Goal: Check status

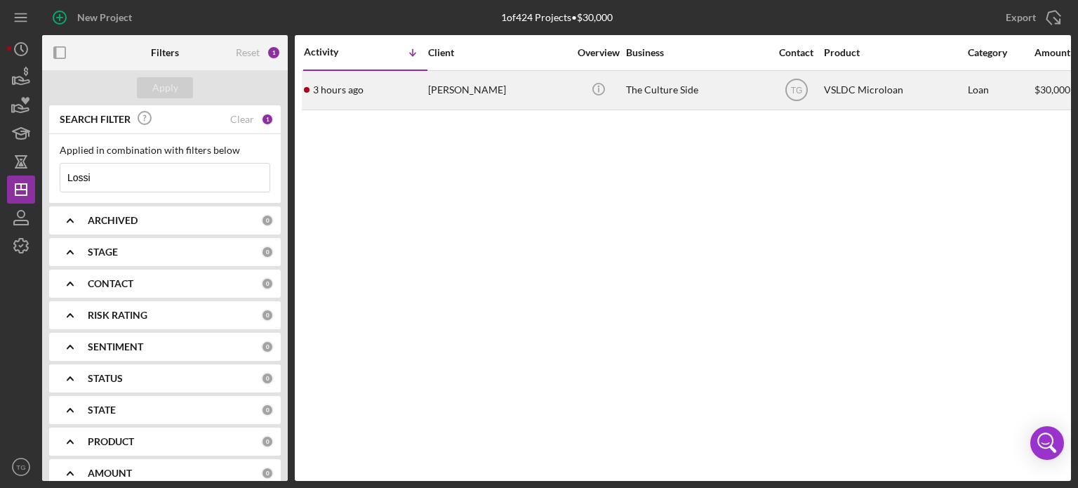
click at [449, 94] on div "[PERSON_NAME]" at bounding box center [498, 90] width 140 height 37
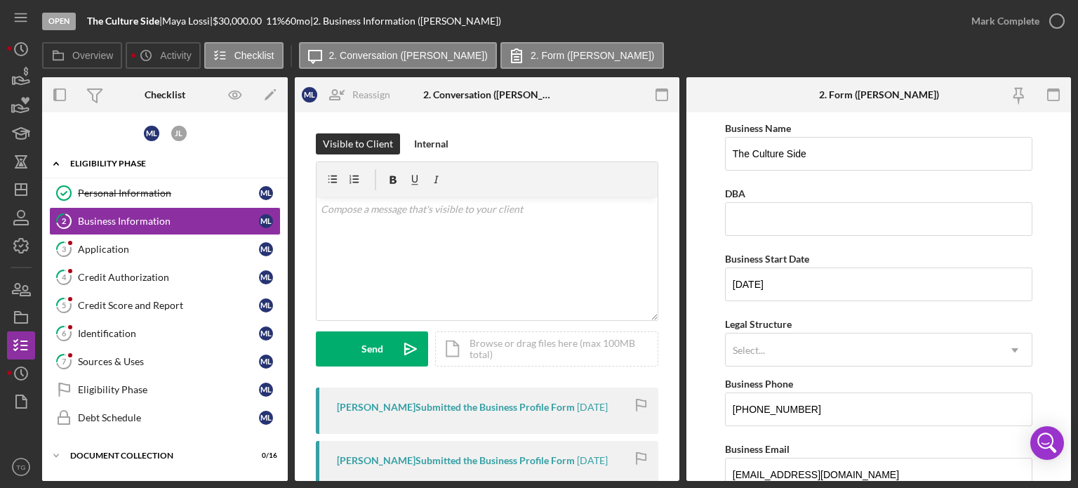
click at [150, 165] on div "Eligibility Phase" at bounding box center [170, 163] width 200 height 8
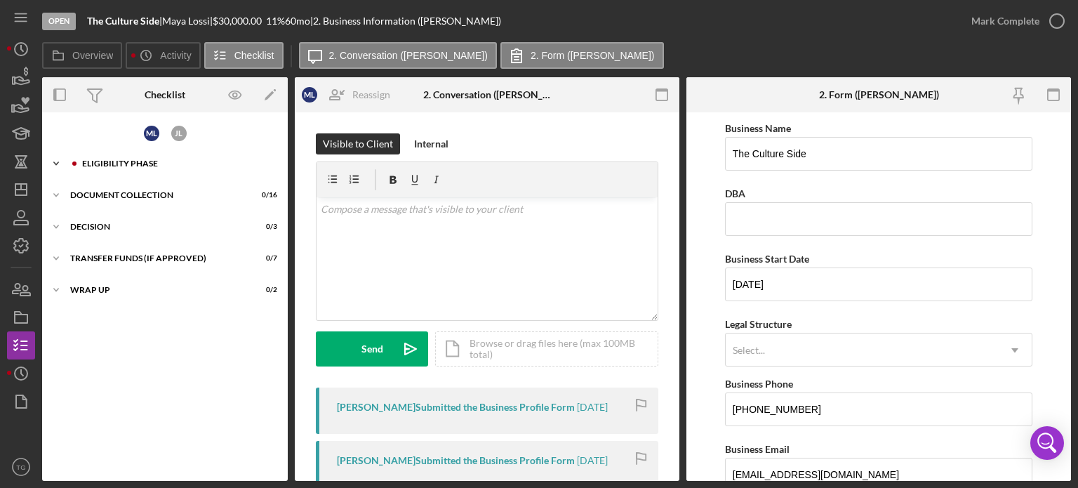
click at [110, 159] on div "Eligibility Phase" at bounding box center [176, 163] width 188 height 8
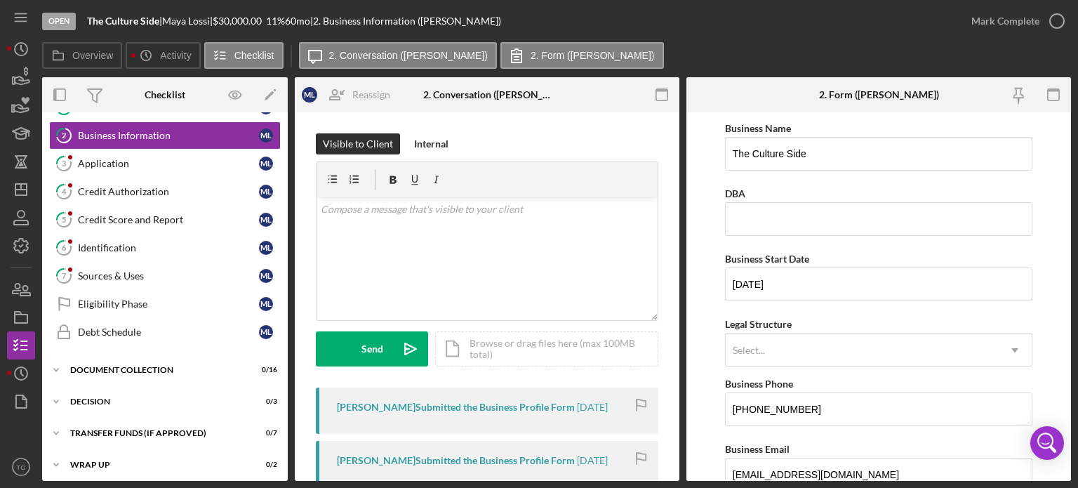
scroll to position [87, 0]
click at [140, 366] on div "Document Collection" at bounding box center [170, 368] width 200 height 8
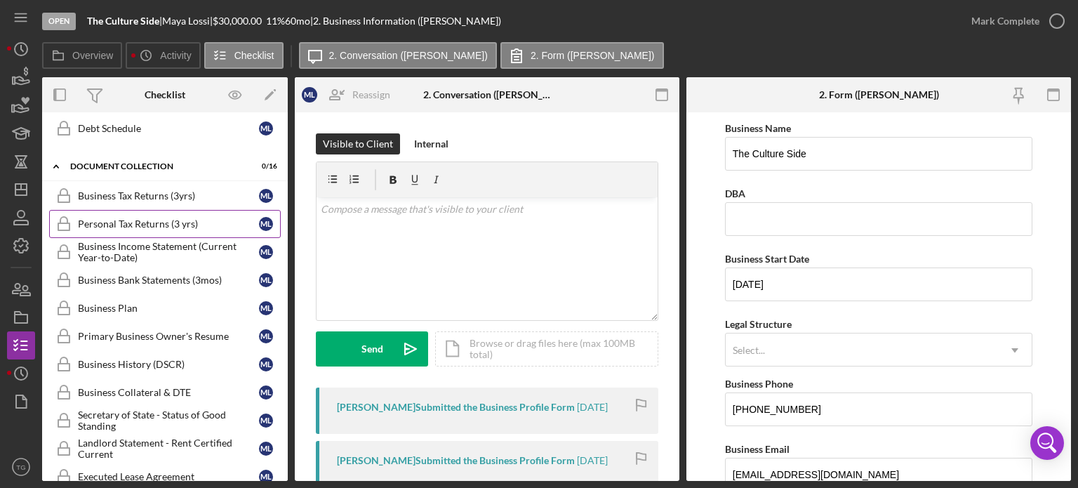
scroll to position [298, 0]
